Goal: Task Accomplishment & Management: Manage account settings

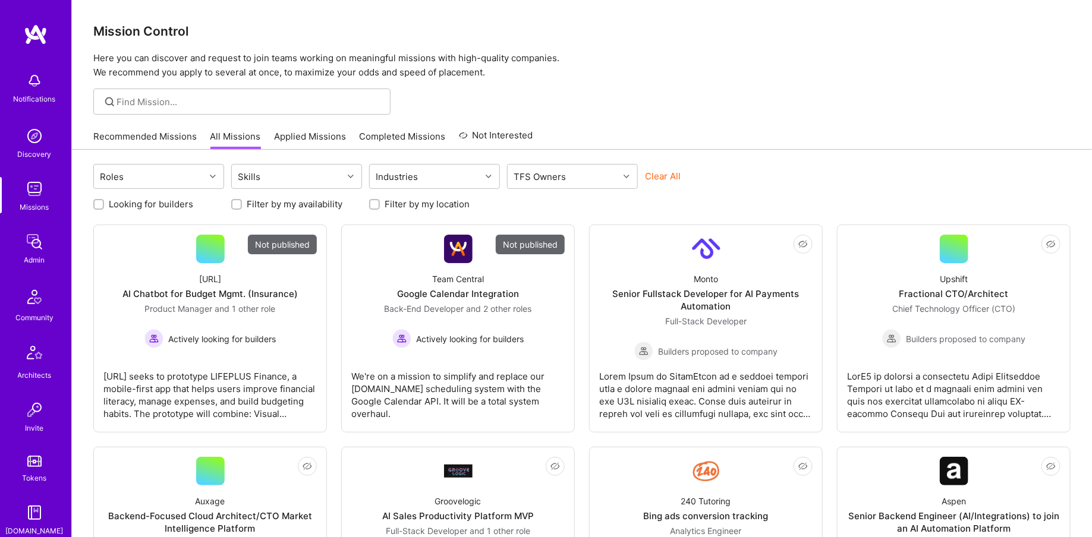
click at [45, 250] on img at bounding box center [35, 242] width 24 height 24
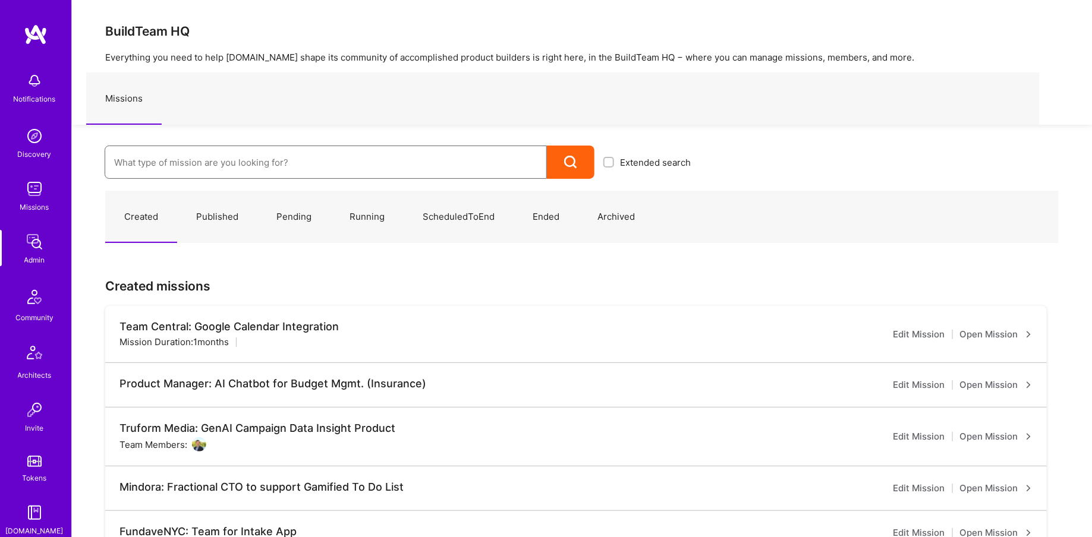
click at [173, 156] on input at bounding box center [325, 162] width 423 height 30
type input "kpmg"
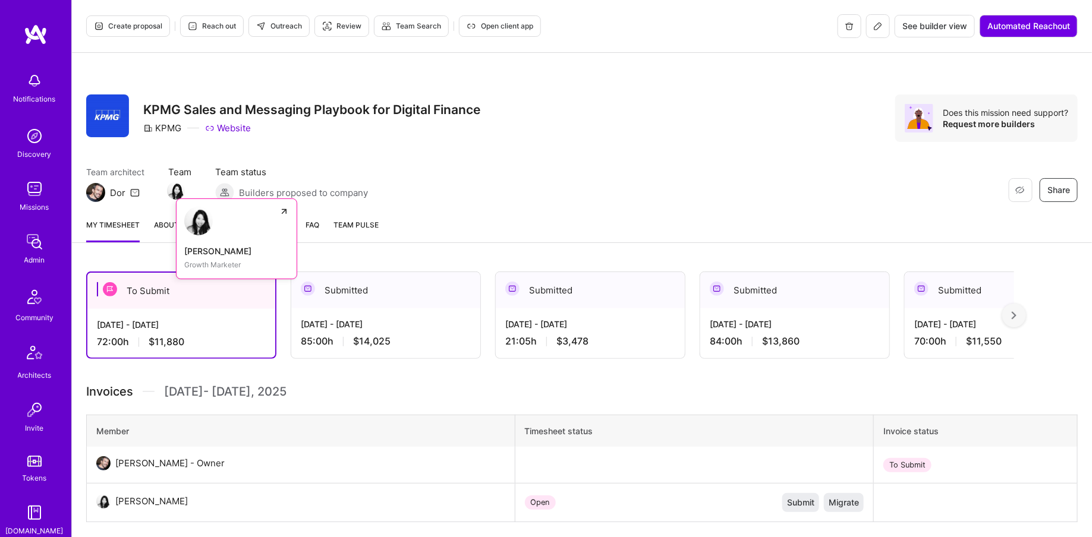
click at [178, 199] on link "[PERSON_NAME] Pan Growth Marketer" at bounding box center [236, 238] width 121 height 81
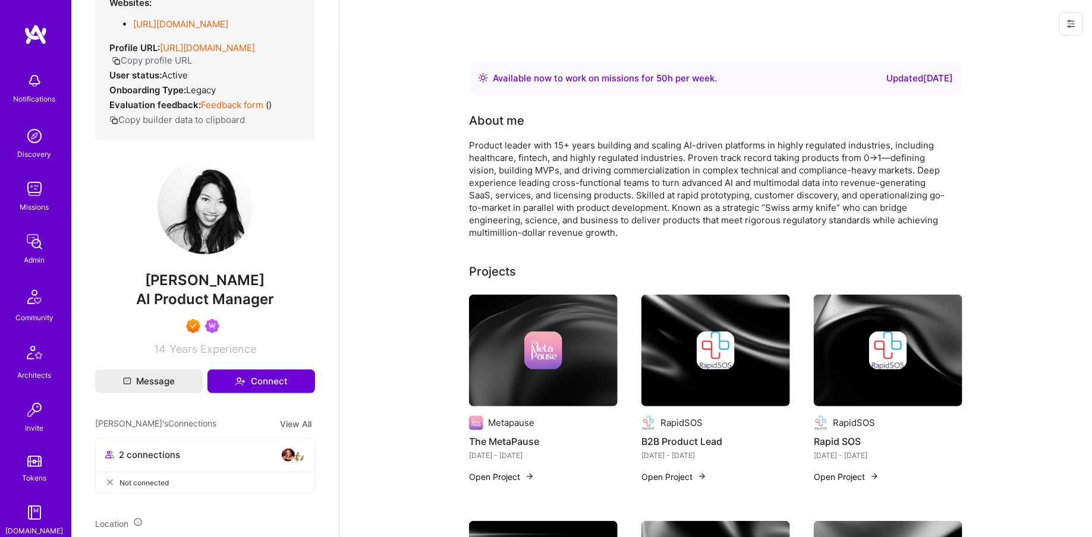
scroll to position [22, 0]
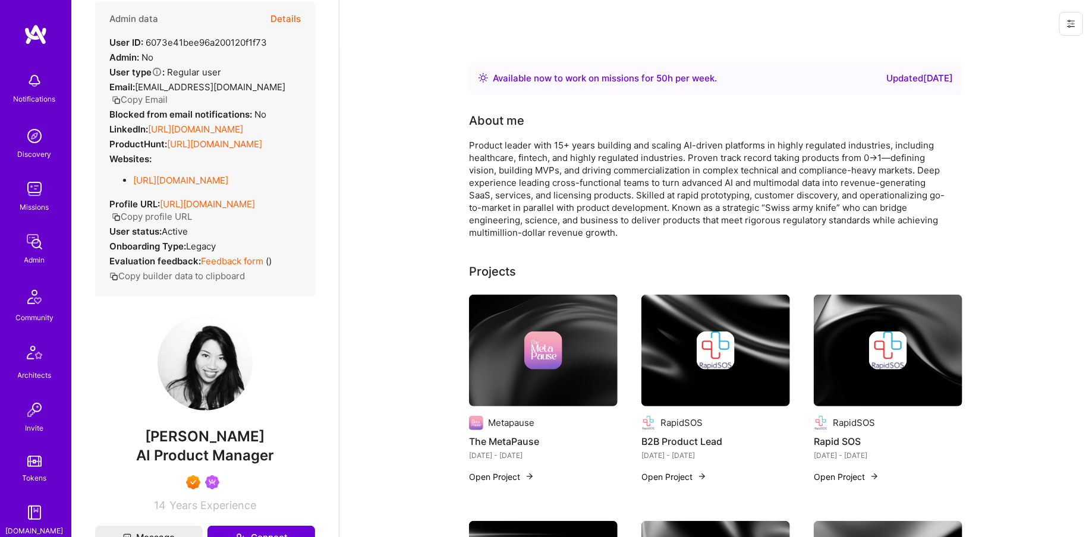
click at [290, 20] on button "Details" at bounding box center [285, 19] width 30 height 34
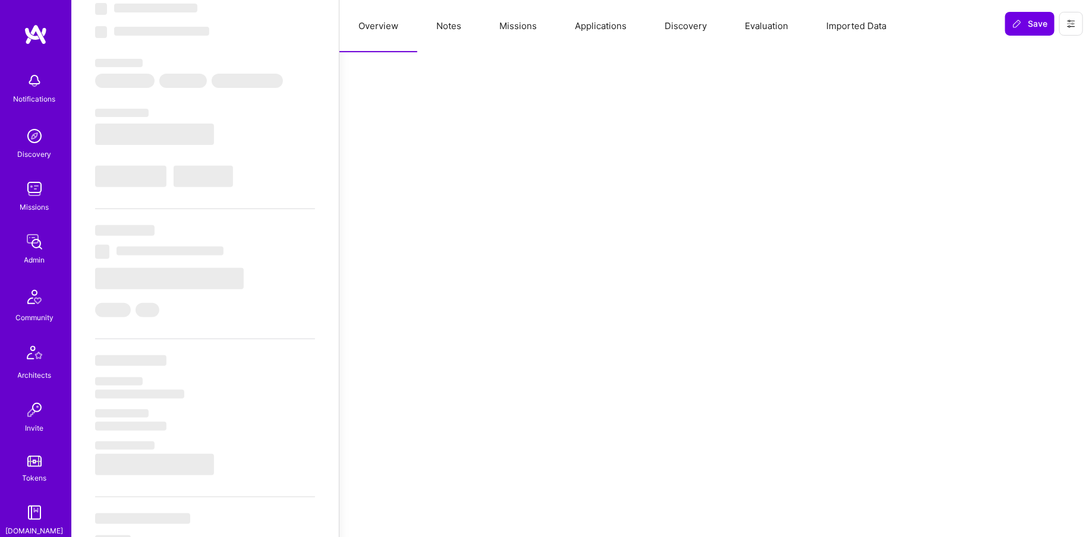
select select "Right Now"
select select "7"
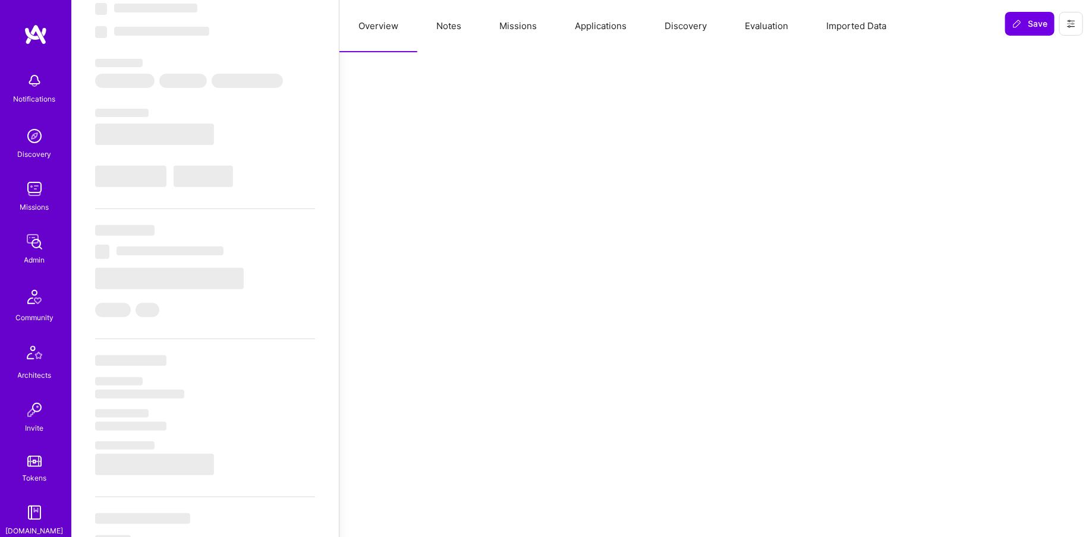
select select "US"
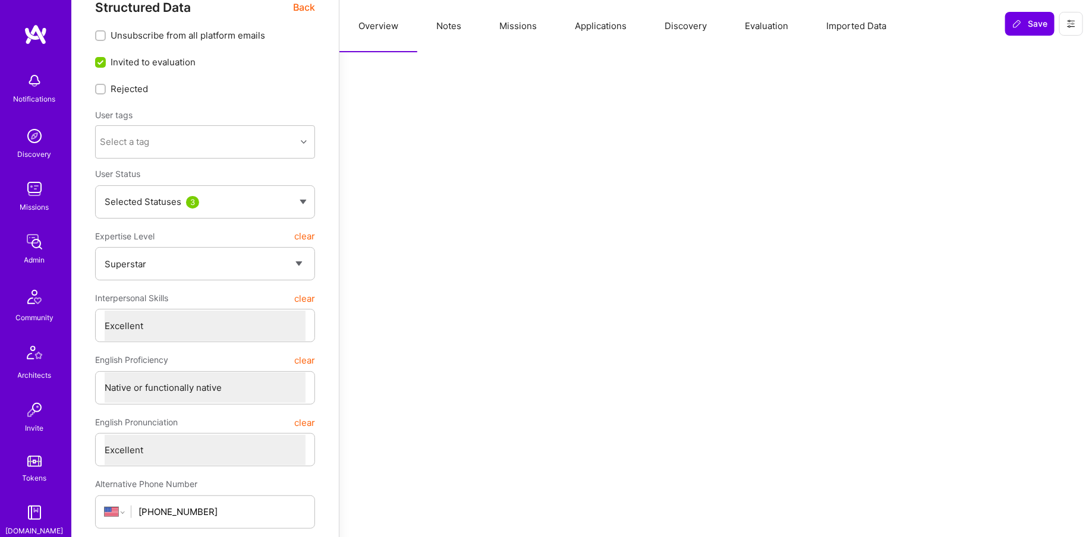
scroll to position [0, 0]
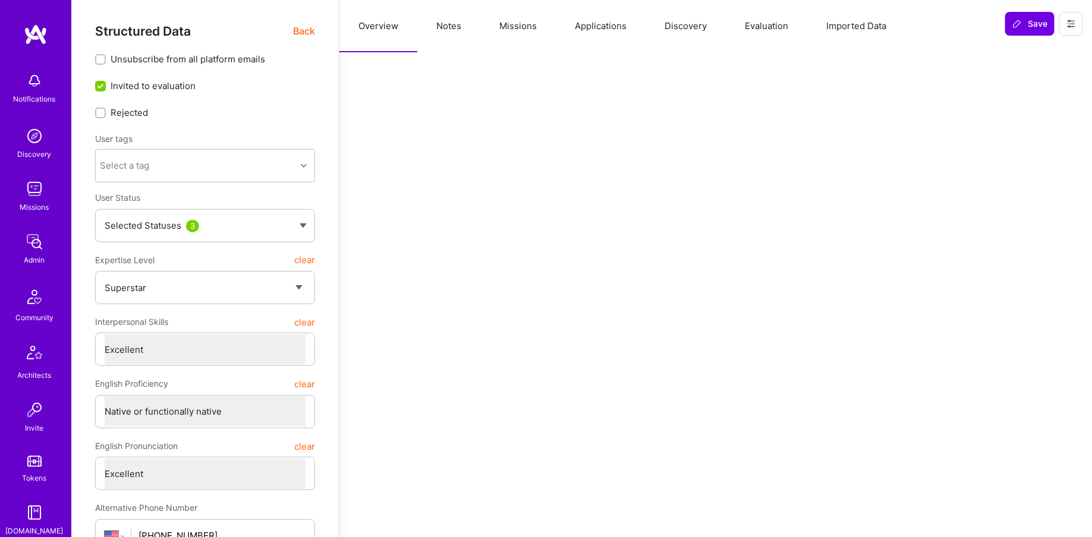
click at [515, 14] on button "Missions" at bounding box center [517, 26] width 75 height 52
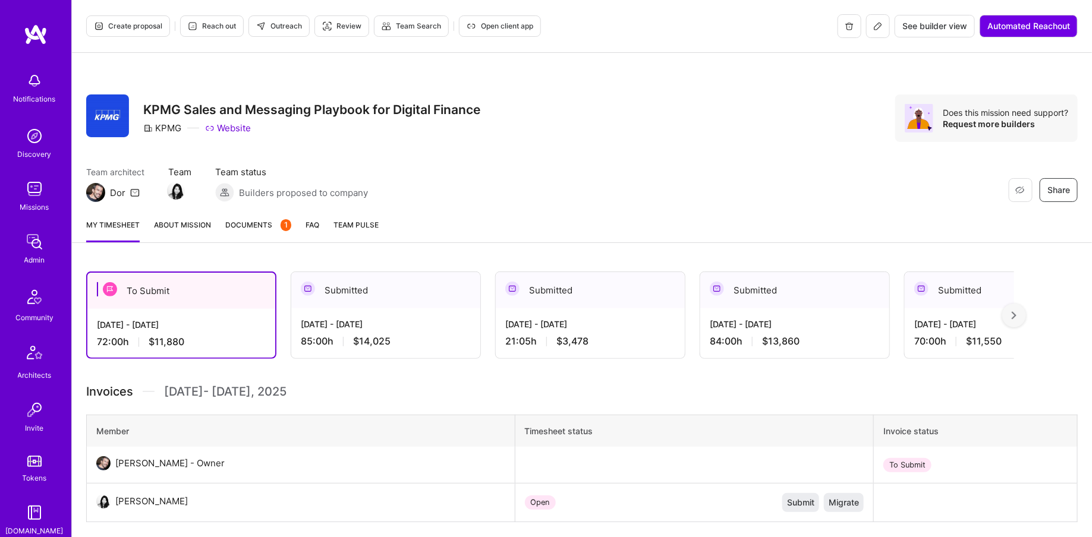
click at [489, 20] on button "Open client app" at bounding box center [500, 25] width 82 height 21
click at [178, 197] on img at bounding box center [176, 191] width 18 height 18
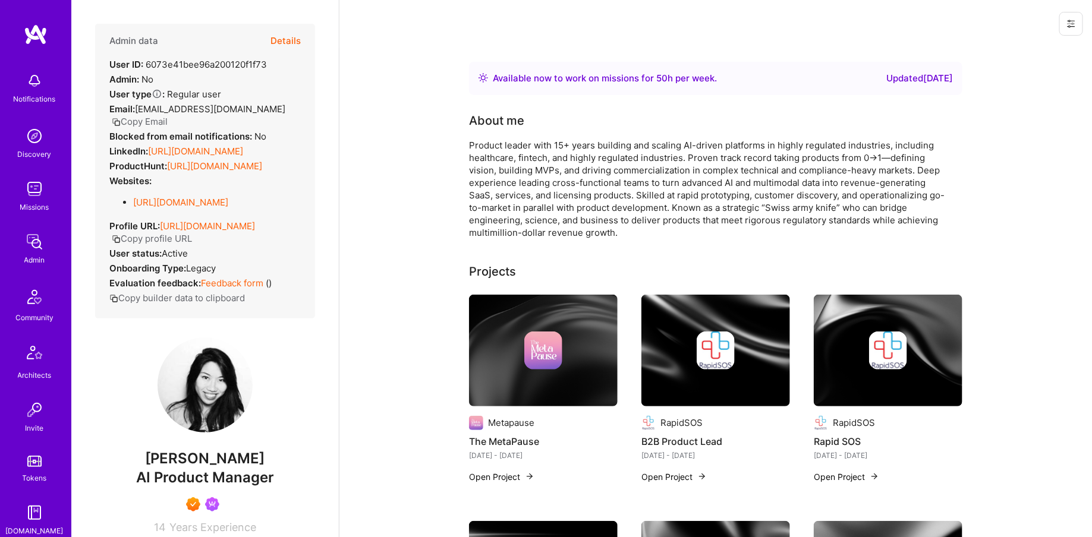
click at [121, 118] on icon "button" at bounding box center [116, 122] width 9 height 9
click at [289, 51] on button "Details" at bounding box center [285, 41] width 30 height 34
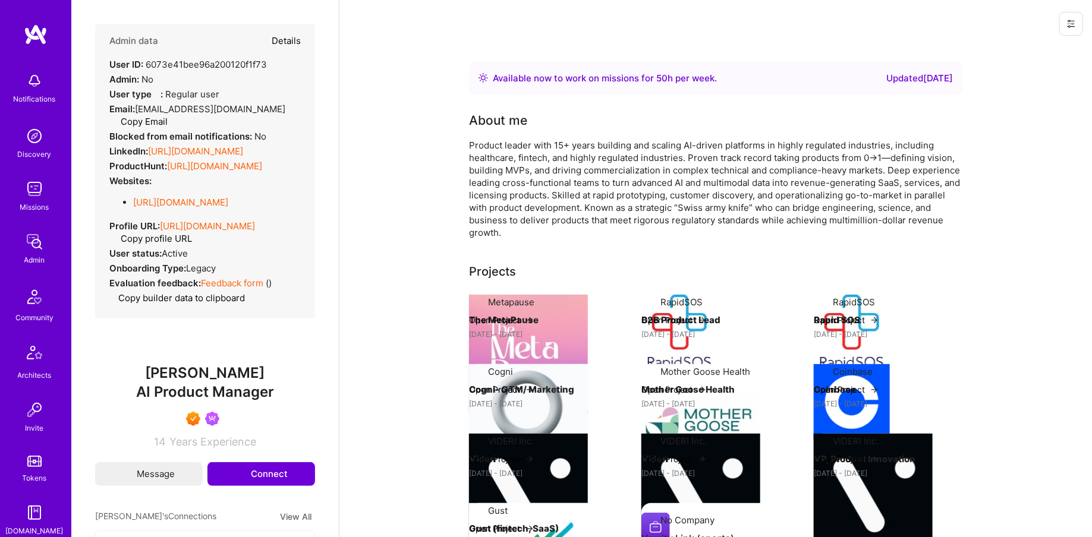
type textarea "x"
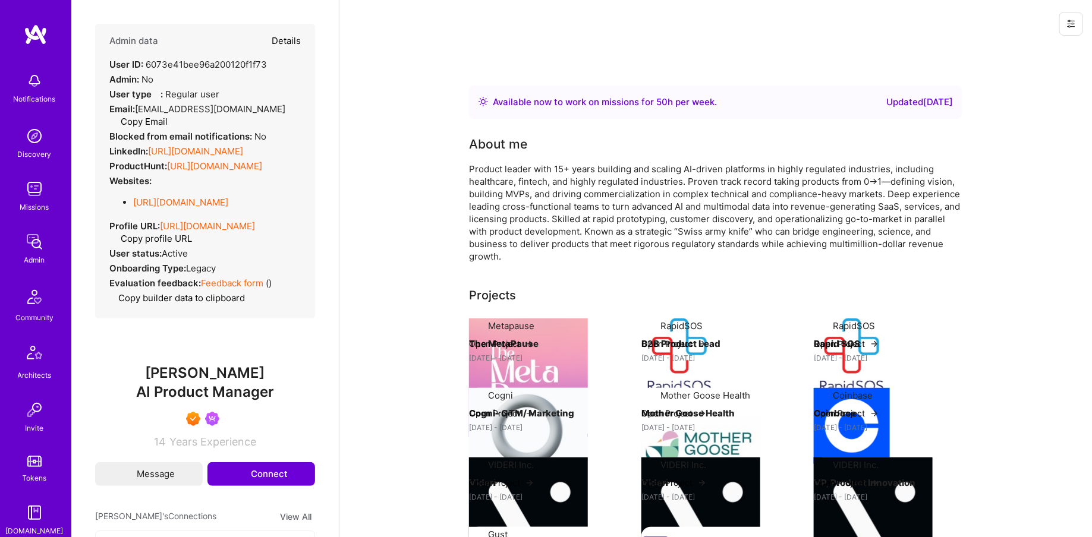
select select "7"
select select "US"
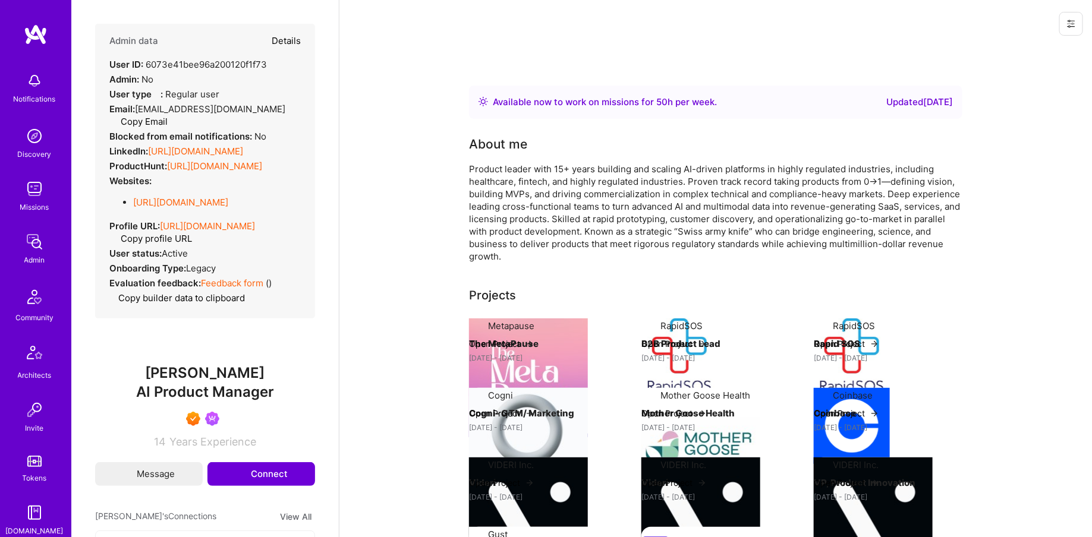
select select "Right Now"
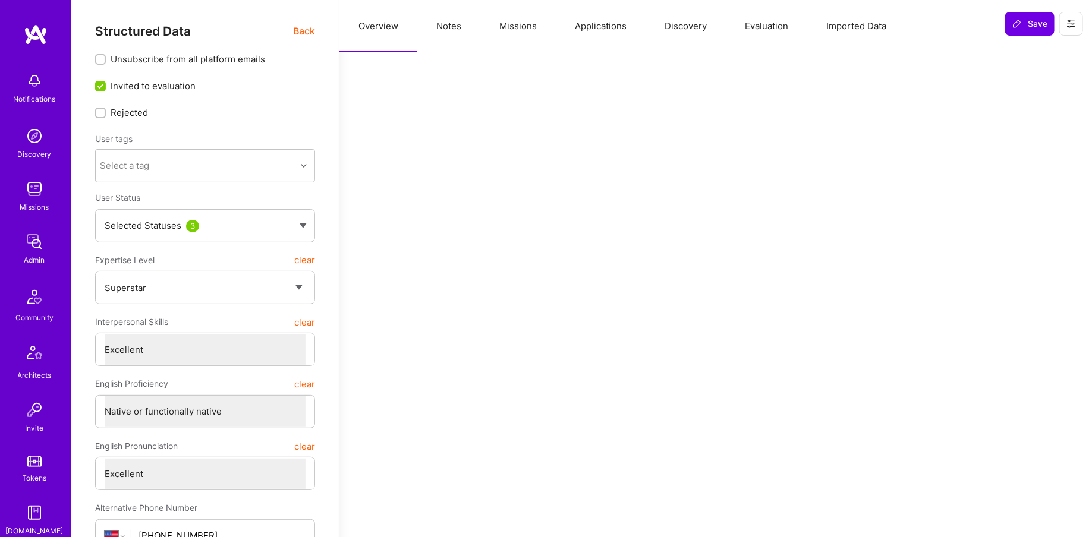
click at [534, 31] on button "Missions" at bounding box center [517, 26] width 75 height 52
